Goal: Information Seeking & Learning: Check status

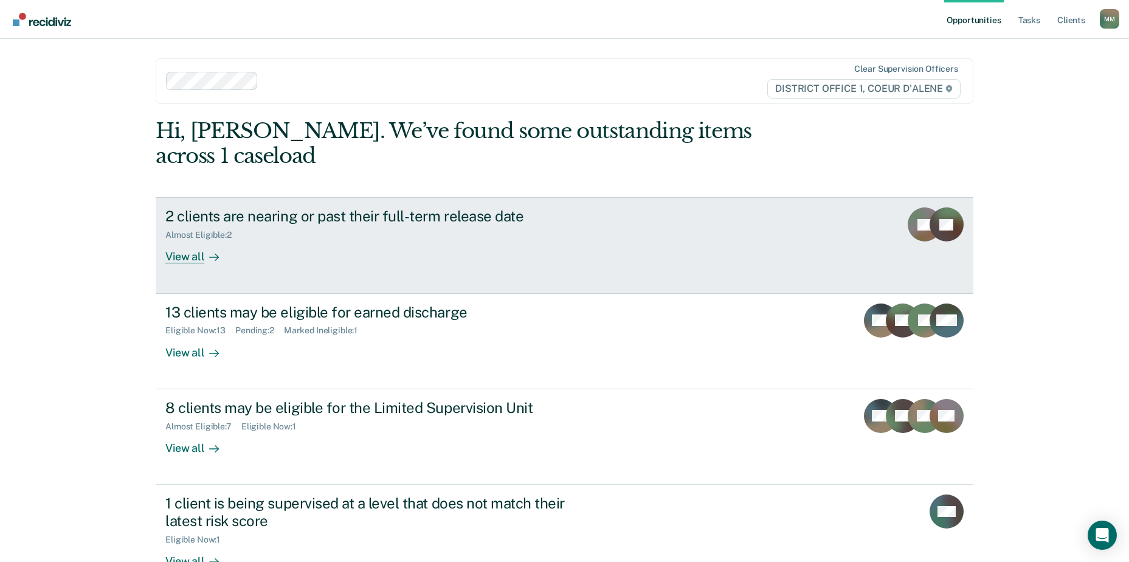
click at [397, 207] on div "2 clients are nearing or past their full-term release date" at bounding box center [378, 216] width 427 height 18
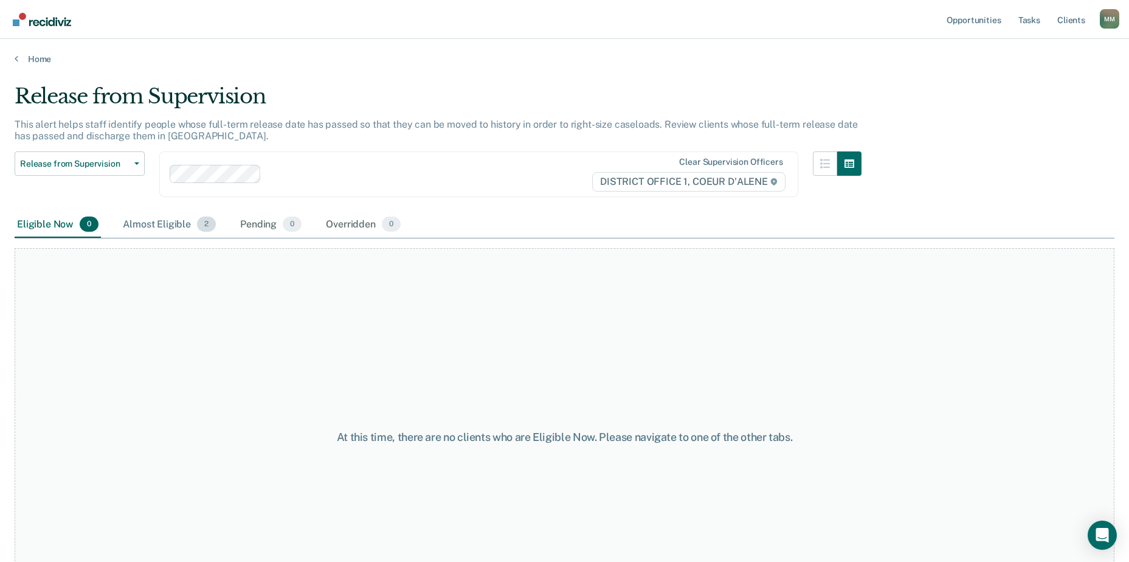
click at [145, 221] on div "Almost Eligible 2" at bounding box center [169, 225] width 98 height 27
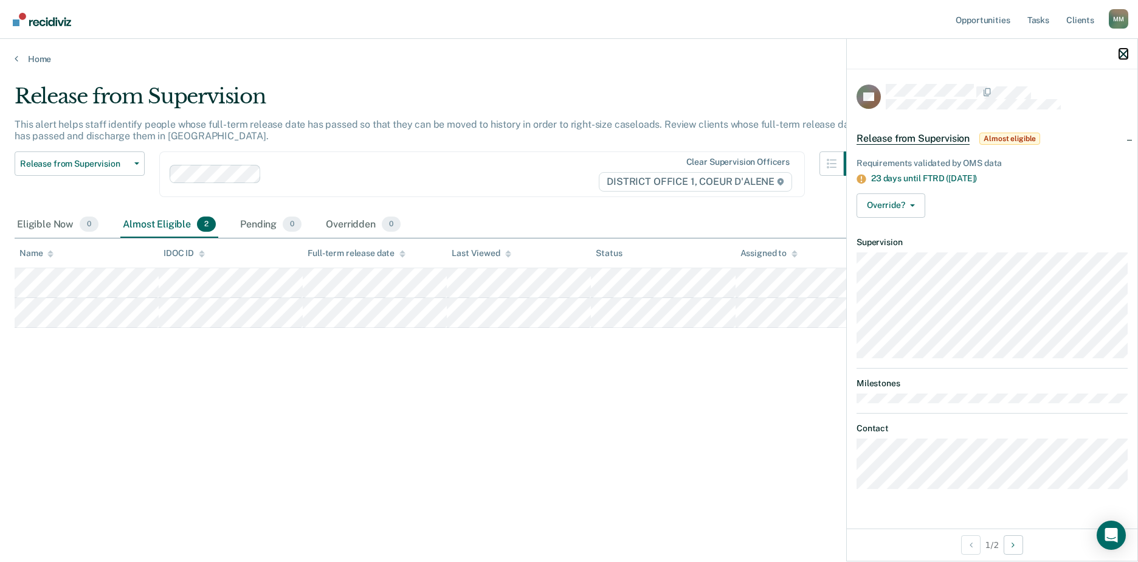
click at [1123, 54] on icon "button" at bounding box center [1123, 54] width 9 height 9
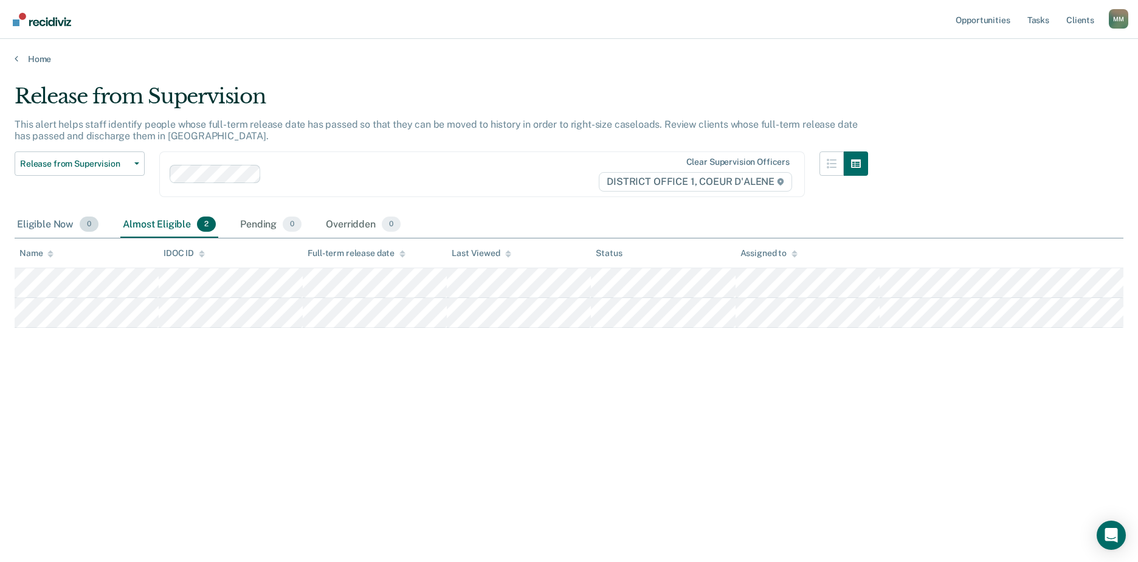
click at [43, 225] on div "Eligible Now 0" at bounding box center [58, 225] width 86 height 27
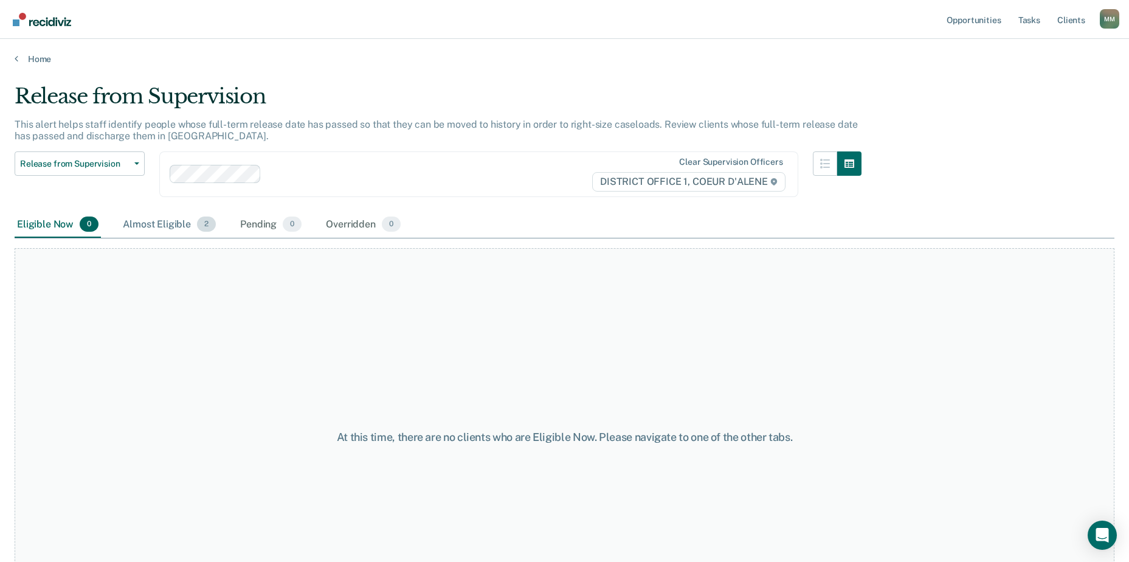
click at [174, 224] on div "Almost Eligible 2" at bounding box center [169, 225] width 98 height 27
